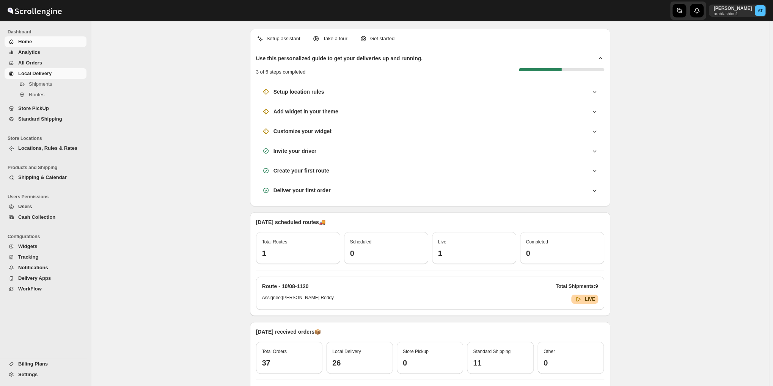
click at [36, 73] on span "Local Delivery" at bounding box center [34, 74] width 33 height 6
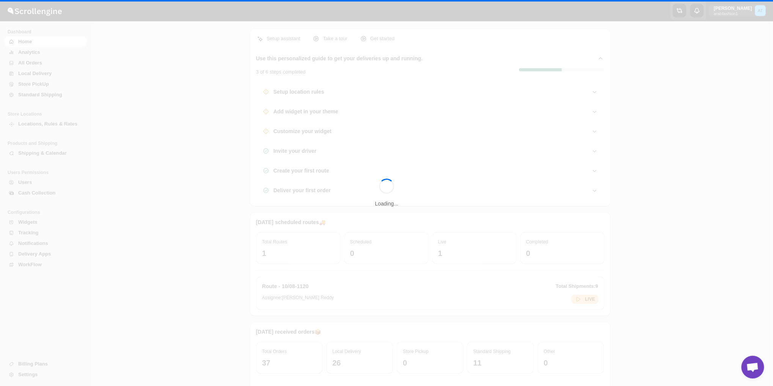
scroll to position [467, 0]
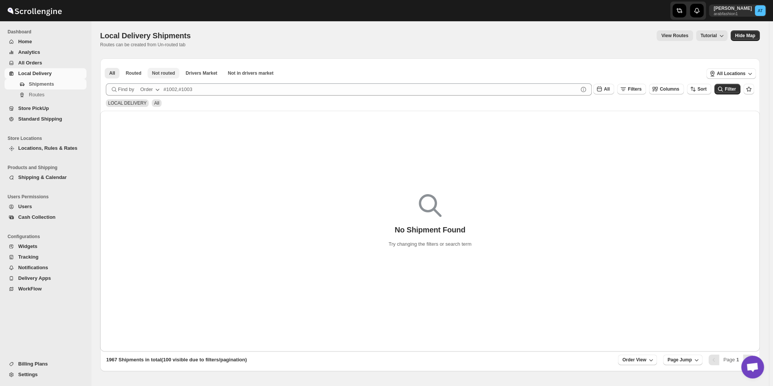
click at [160, 73] on span "Not routed" at bounding box center [163, 73] width 23 height 6
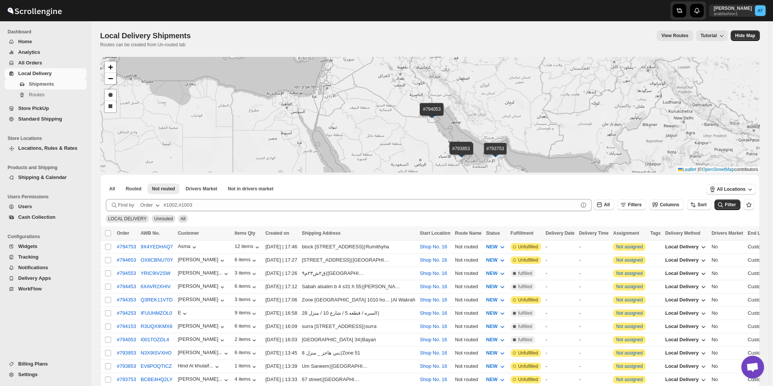
click at [111, 232] on th "Select all shipments" at bounding box center [107, 233] width 14 height 14
click at [111, 232] on input "Select all shipments" at bounding box center [108, 233] width 6 height 6
checkbox input "true"
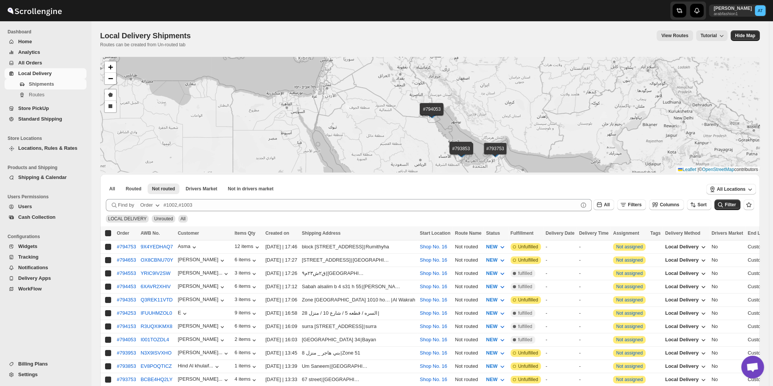
checkbox input "true"
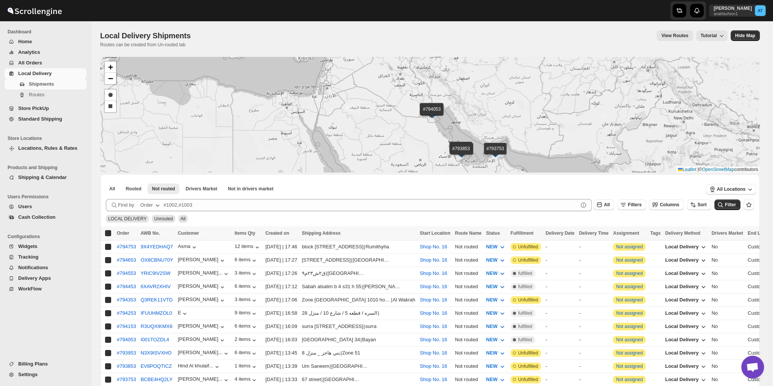
checkbox input "true"
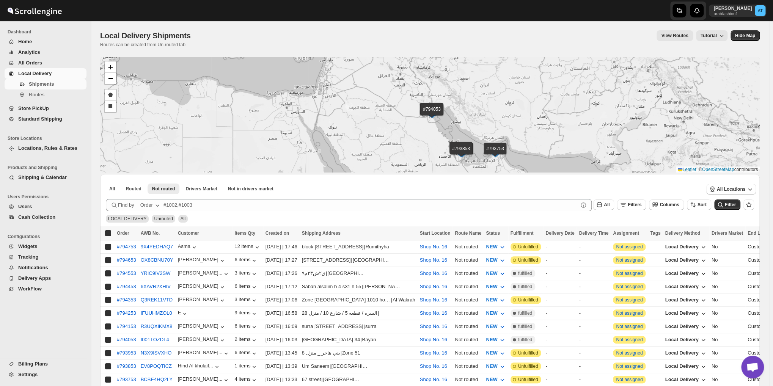
checkbox input "true"
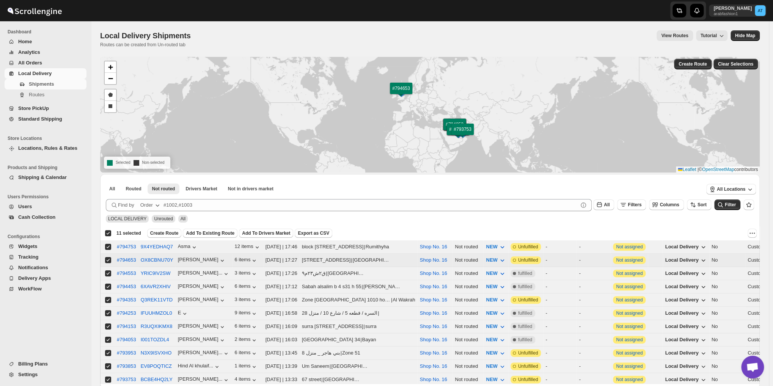
click at [110, 257] on input "Select shipment" at bounding box center [108, 260] width 6 height 6
checkbox input "false"
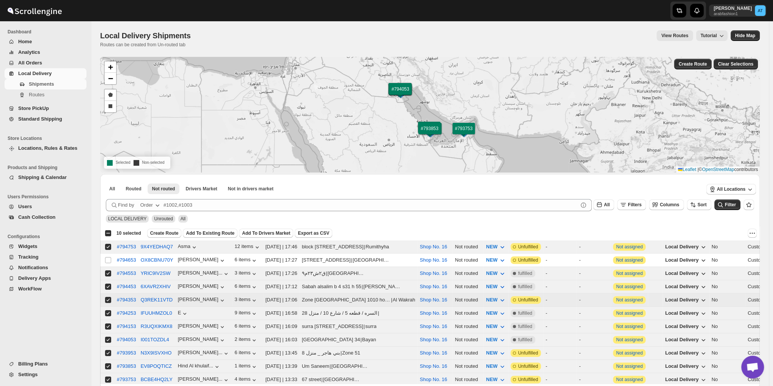
click at [109, 297] on input "Select shipment" at bounding box center [108, 300] width 6 height 6
checkbox input "false"
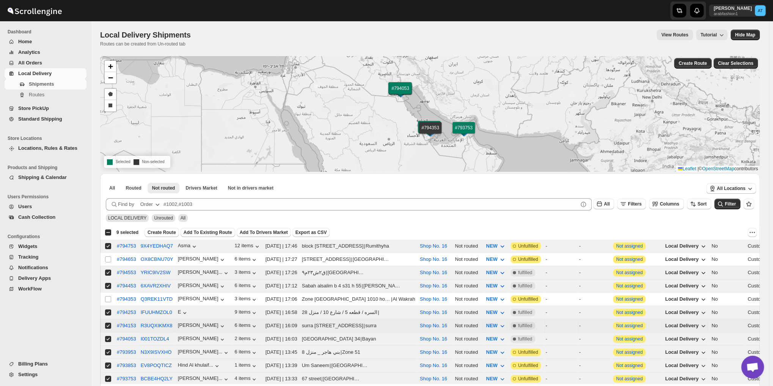
scroll to position [56, 0]
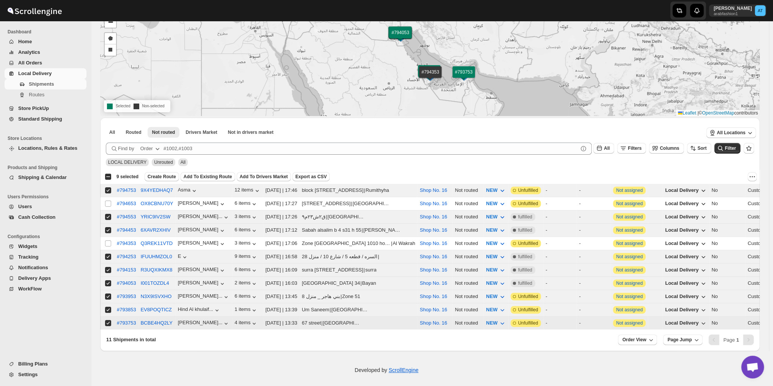
click at [107, 320] on input "Select shipment" at bounding box center [108, 323] width 6 height 6
checkbox input "false"
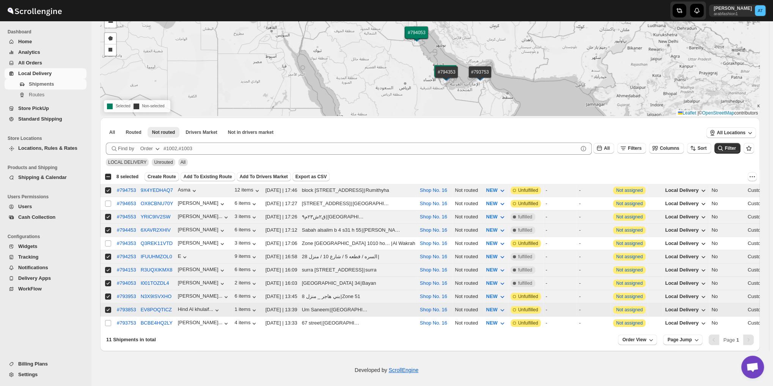
click at [106, 307] on input "Select shipment" at bounding box center [108, 310] width 6 height 6
checkbox input "false"
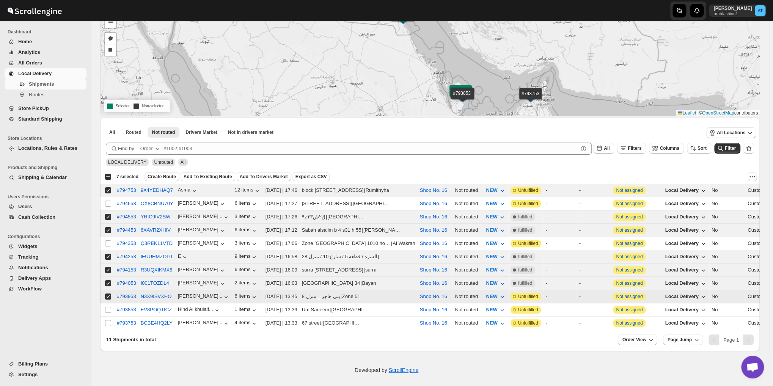
click at [106, 293] on input "Select shipment" at bounding box center [108, 296] width 6 height 6
checkbox input "false"
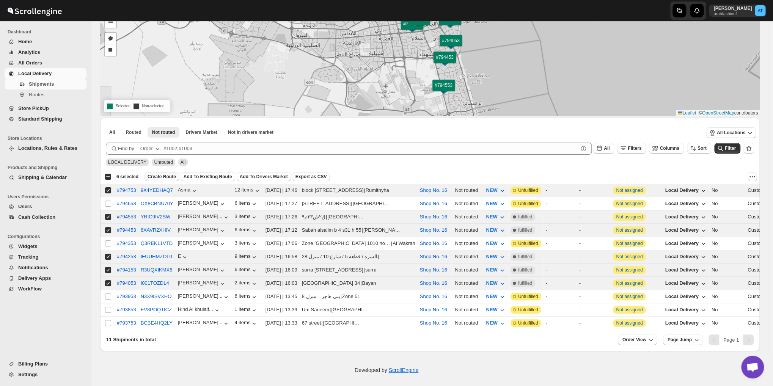
click at [153, 177] on span "Create Route" at bounding box center [161, 177] width 28 height 6
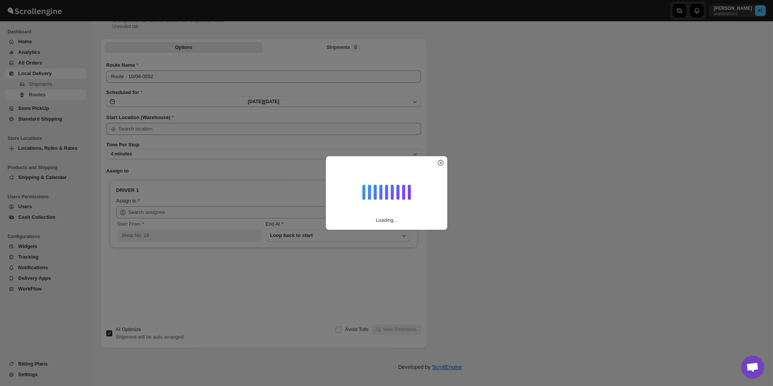
type input "Route - 10/08-0552"
type input "Shop No. 16"
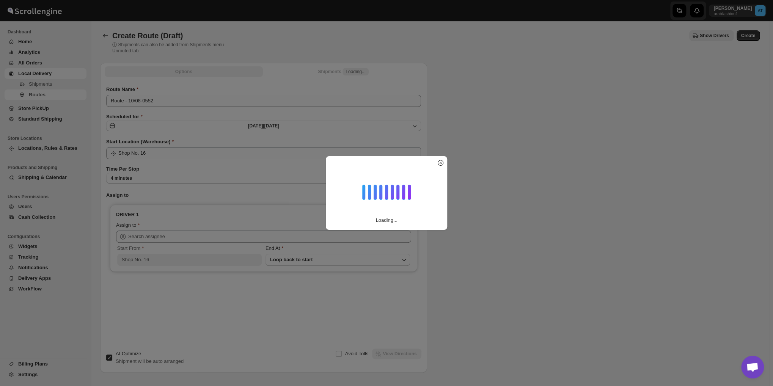
type input "Shop No. 16"
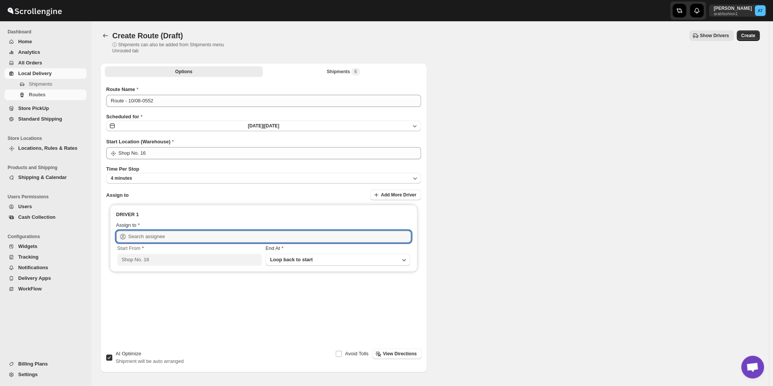
click at [155, 234] on input "text" at bounding box center [269, 237] width 283 height 12
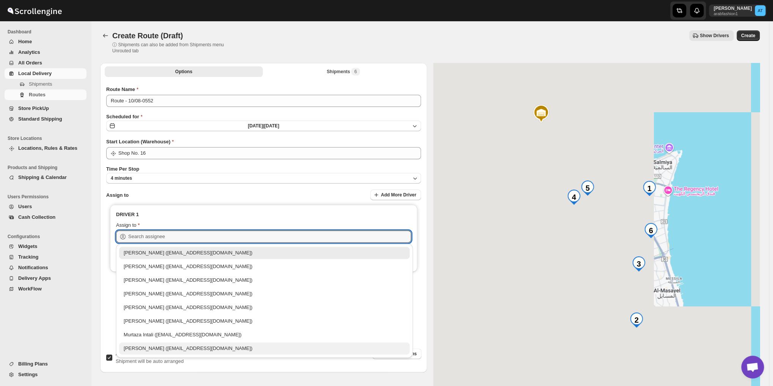
click at [145, 343] on div "[PERSON_NAME] ([EMAIL_ADDRESS][DOMAIN_NAME])" at bounding box center [264, 348] width 290 height 12
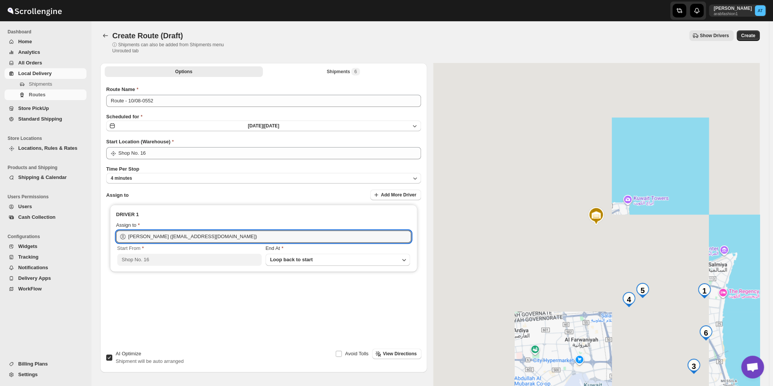
type input "[PERSON_NAME] ([EMAIL_ADDRESS][DOMAIN_NAME])"
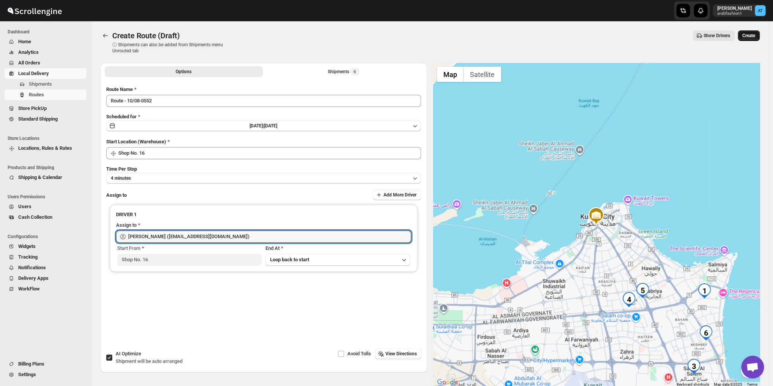
click at [751, 41] on button "Create" at bounding box center [748, 35] width 22 height 11
